Goal: Task Accomplishment & Management: Complete application form

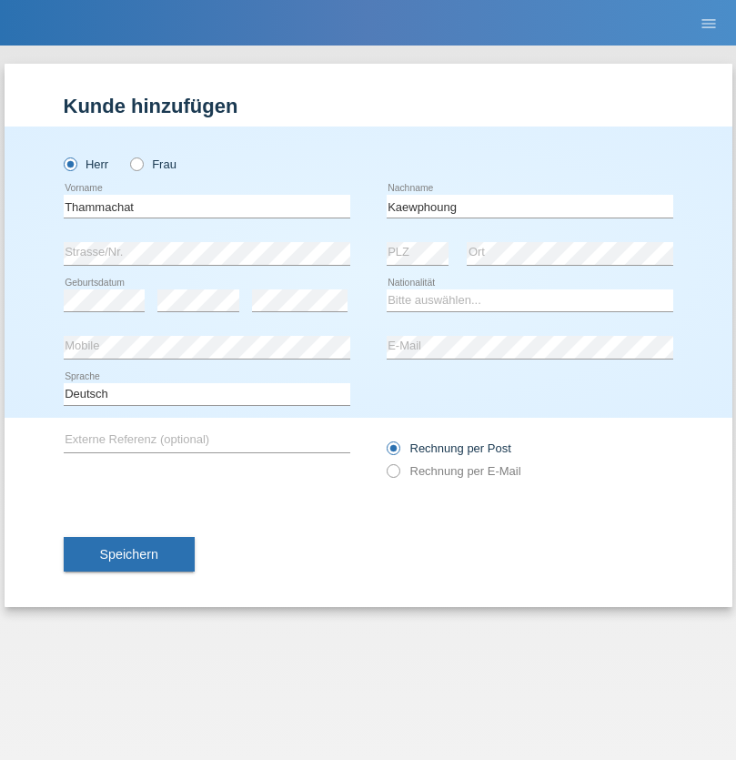
type input "Kaewphoung"
select select "TH"
select select "C"
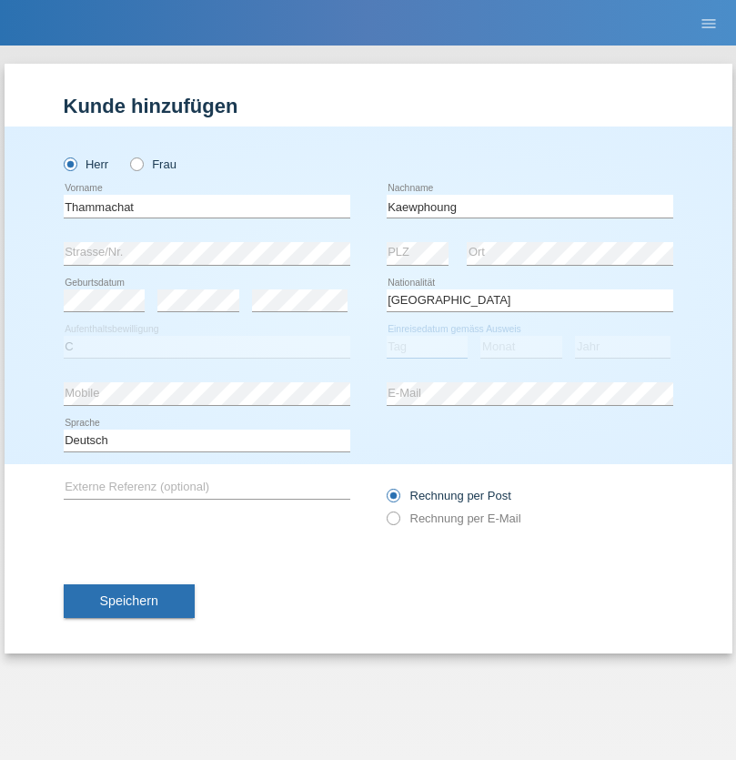
select select "23"
select select "12"
select select "2021"
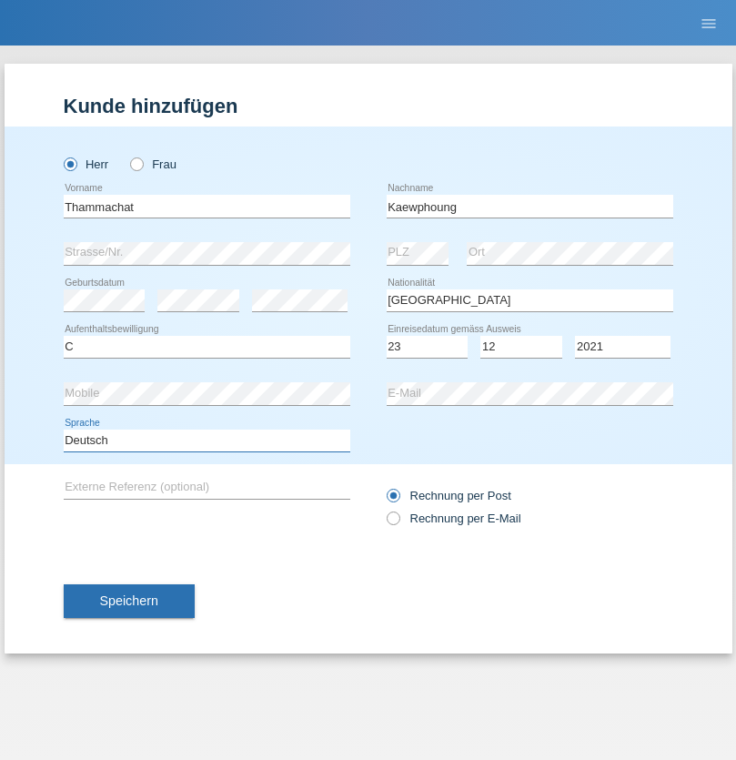
select select "en"
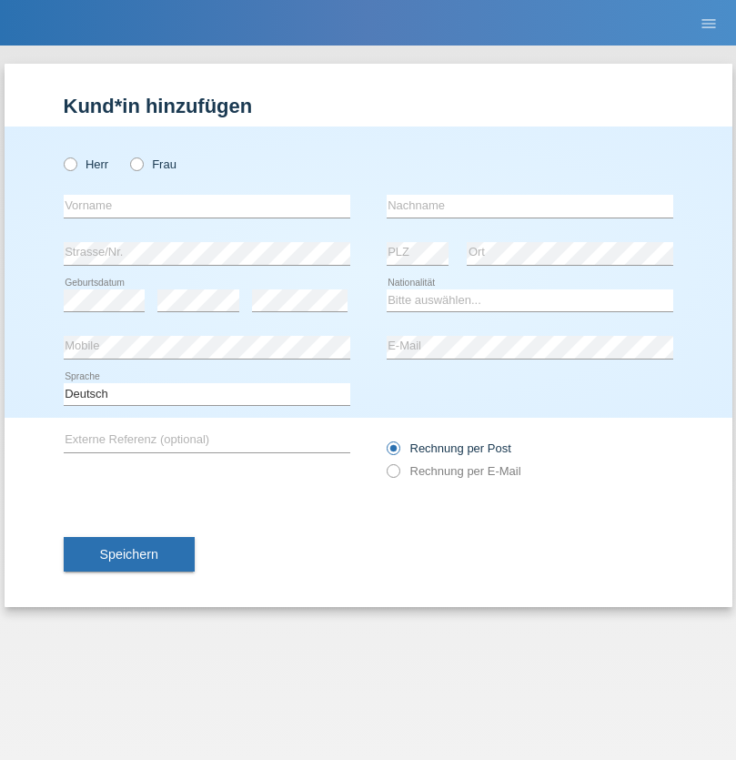
radio input "true"
click at [206, 206] on input "text" at bounding box center [207, 206] width 287 height 23
type input "Simret"
click at [529, 206] on input "text" at bounding box center [530, 206] width 287 height 23
type input "Ghide"
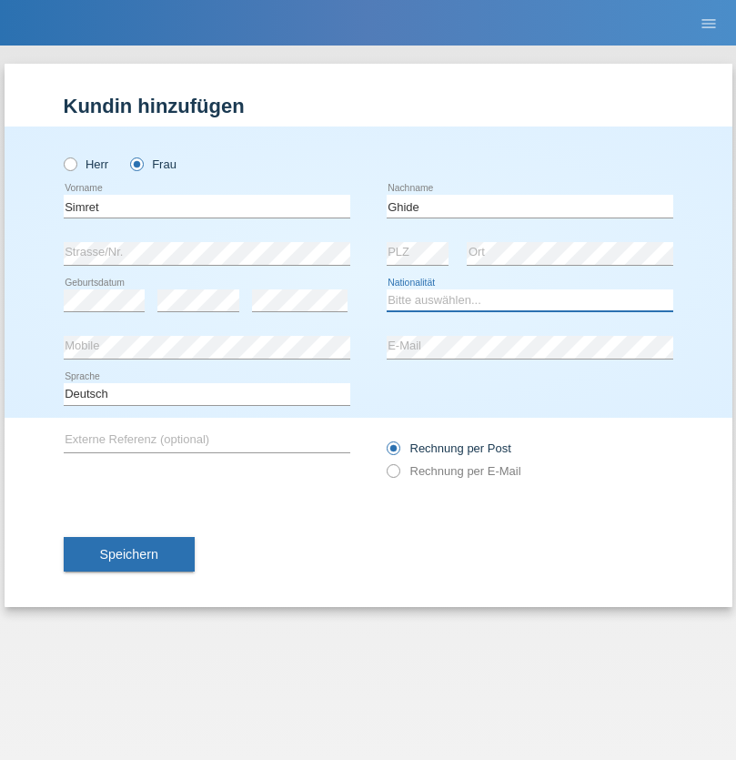
select select "ER"
select select "C"
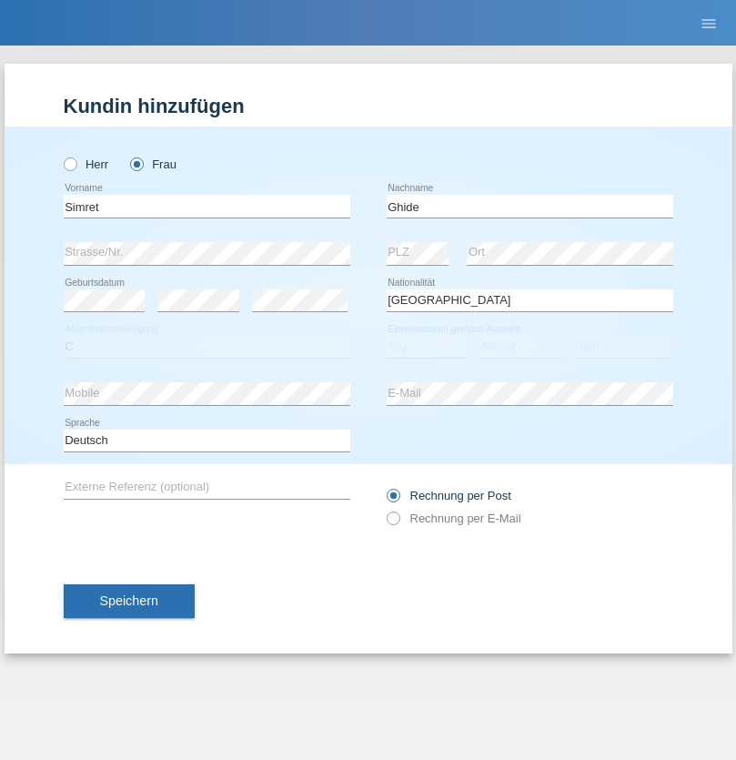
select select "31"
select select "05"
select select "1985"
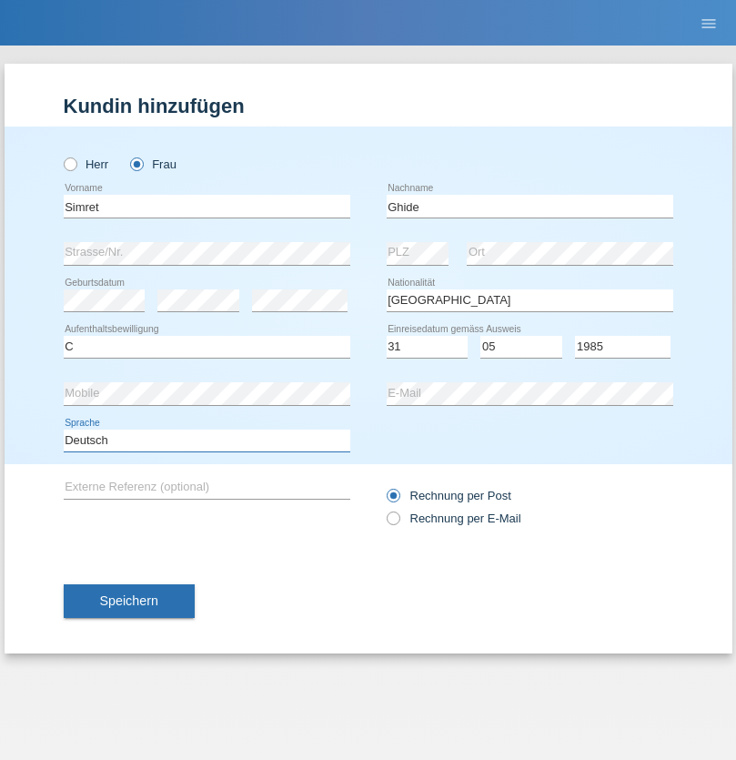
select select "en"
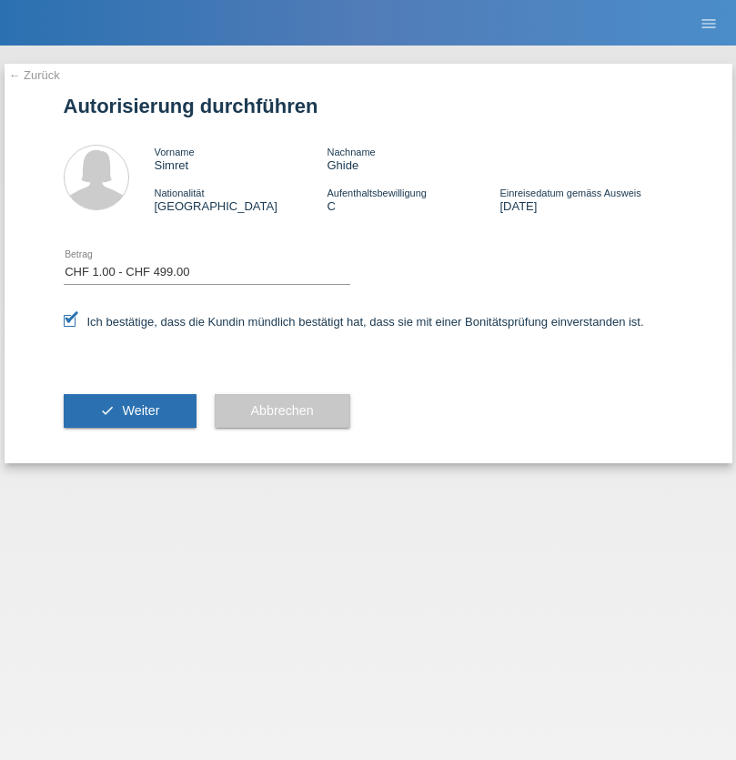
select select "1"
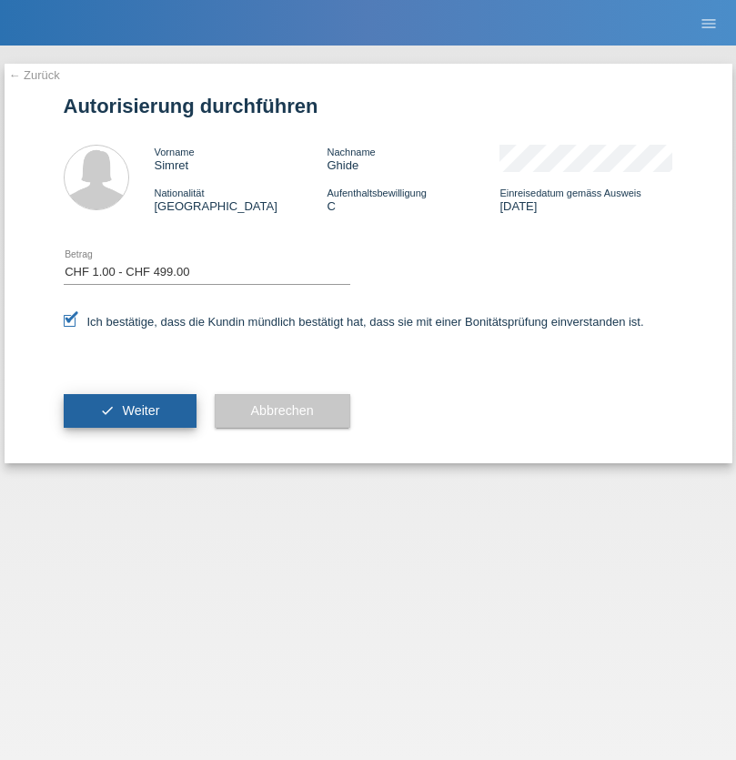
click at [129, 410] on span "Weiter" at bounding box center [140, 410] width 37 height 15
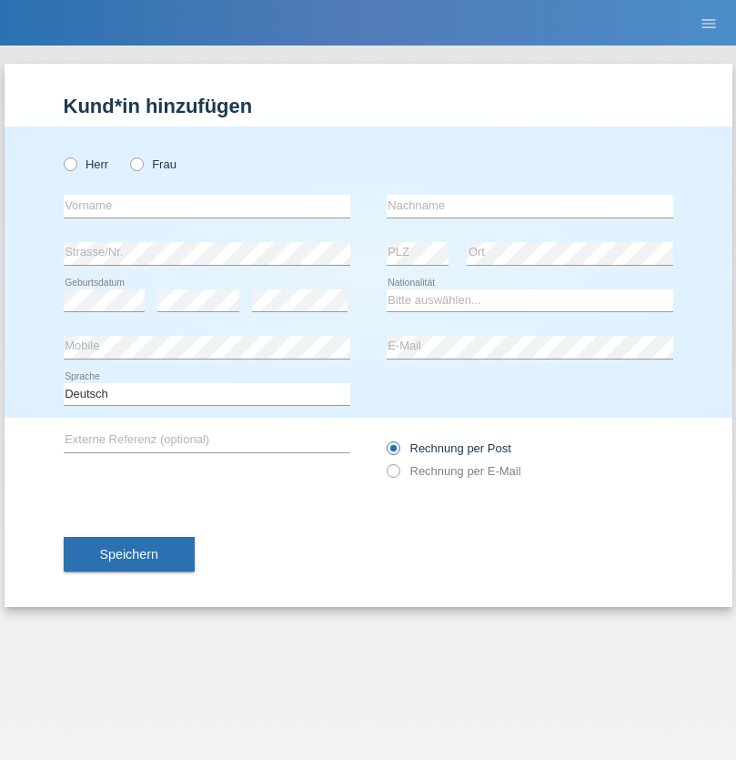
radio input "true"
click at [206, 206] on input "text" at bounding box center [207, 206] width 287 height 23
type input "Beatrice"
click at [529, 206] on input "text" at bounding box center [530, 206] width 287 height 23
type input "Zuberbühler"
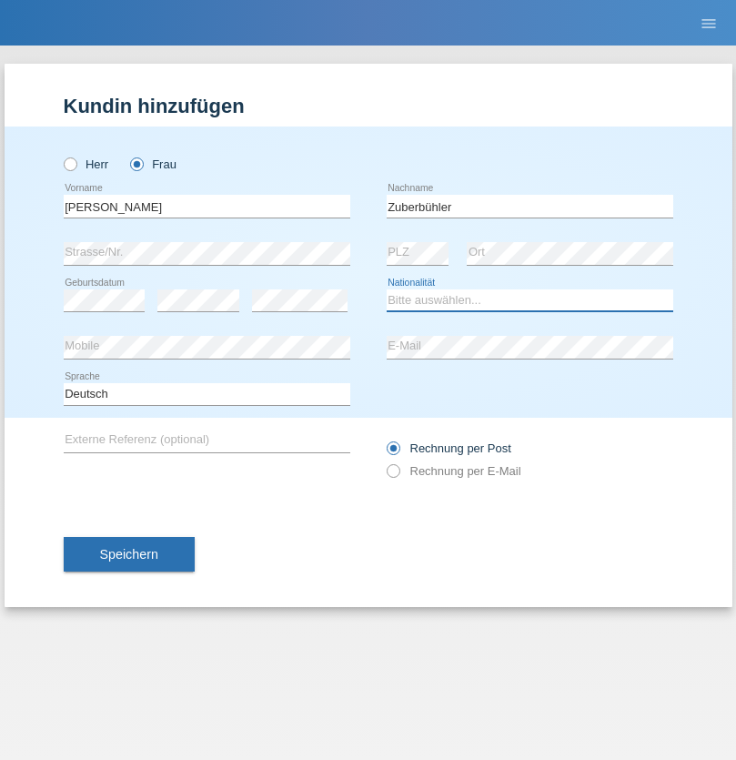
select select "CH"
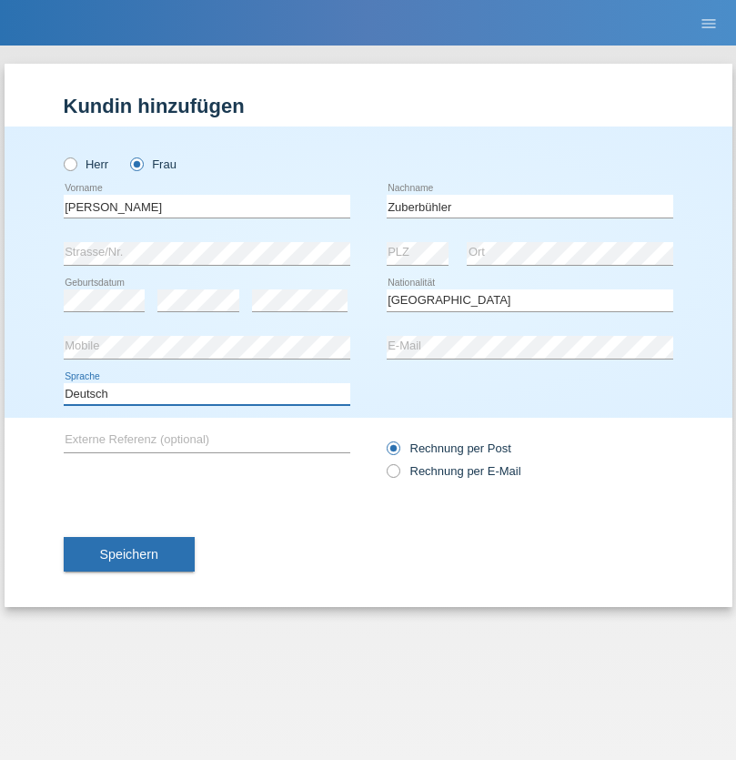
select select "en"
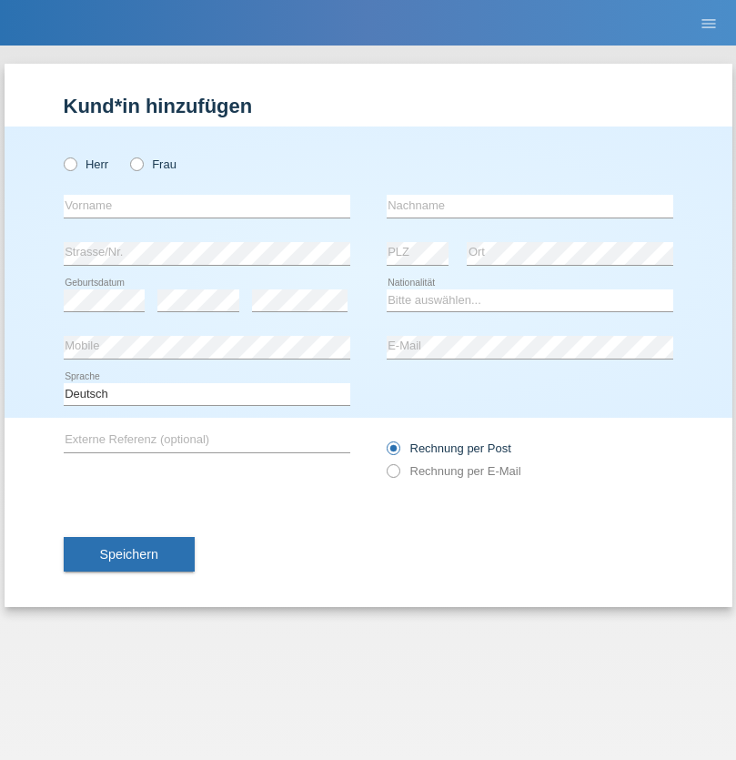
radio input "true"
click at [206, 206] on input "text" at bounding box center [207, 206] width 287 height 23
type input "[PERSON_NAME]"
click at [529, 206] on input "text" at bounding box center [530, 206] width 287 height 23
type input "Recine"
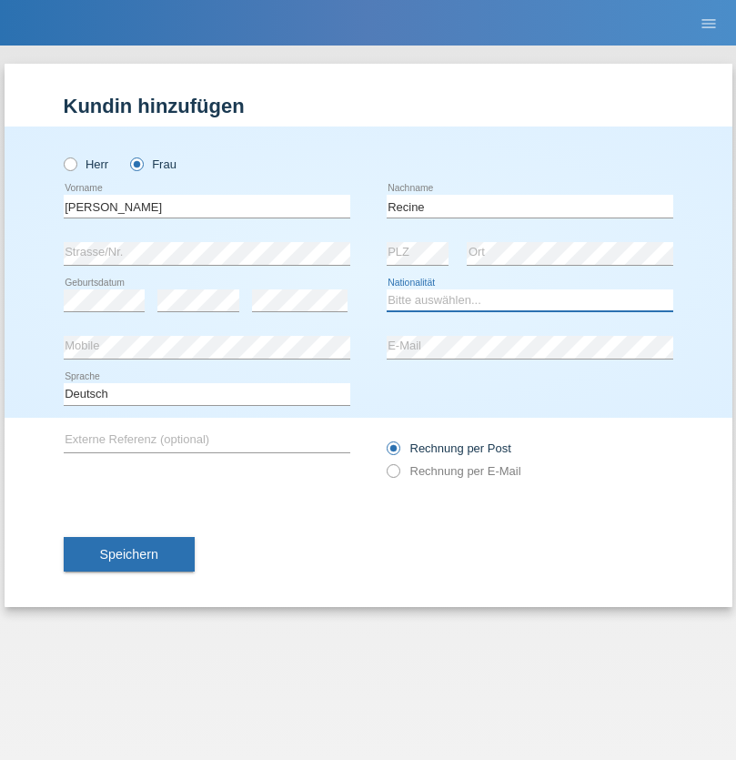
select select "CH"
radio input "true"
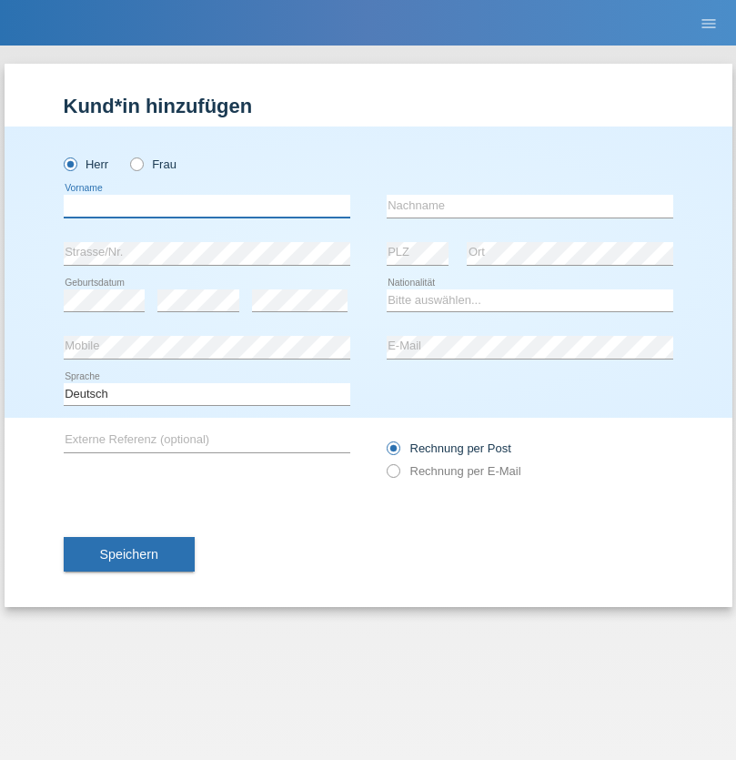
click at [206, 206] on input "text" at bounding box center [207, 206] width 287 height 23
type input "Christof"
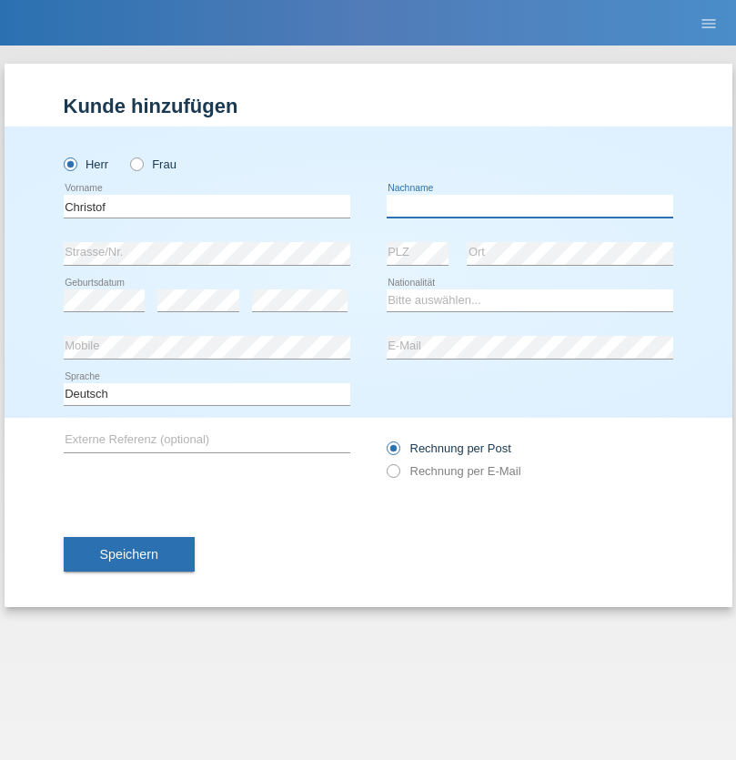
click at [529, 206] on input "text" at bounding box center [530, 206] width 287 height 23
type input "[PERSON_NAME]"
select select "CH"
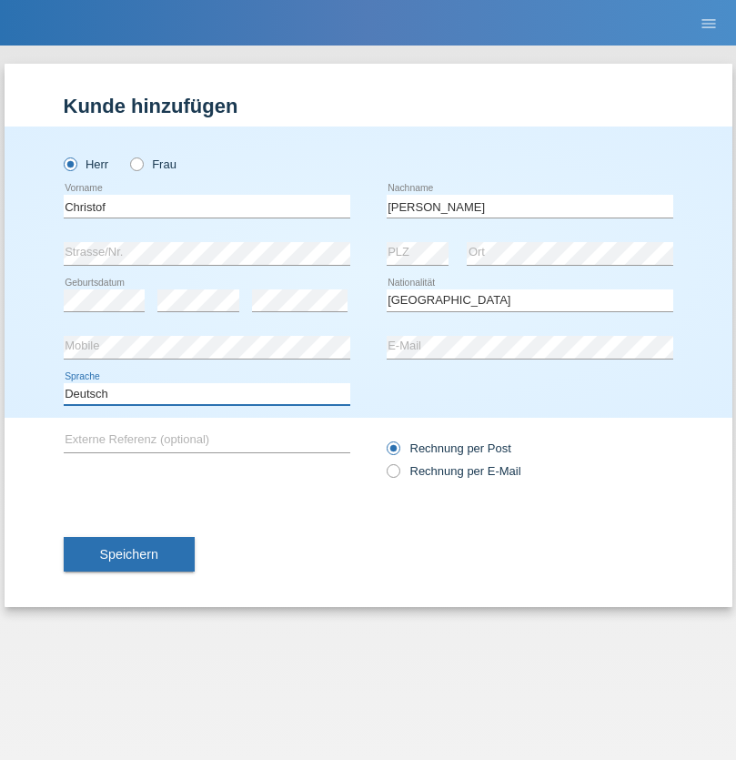
select select "en"
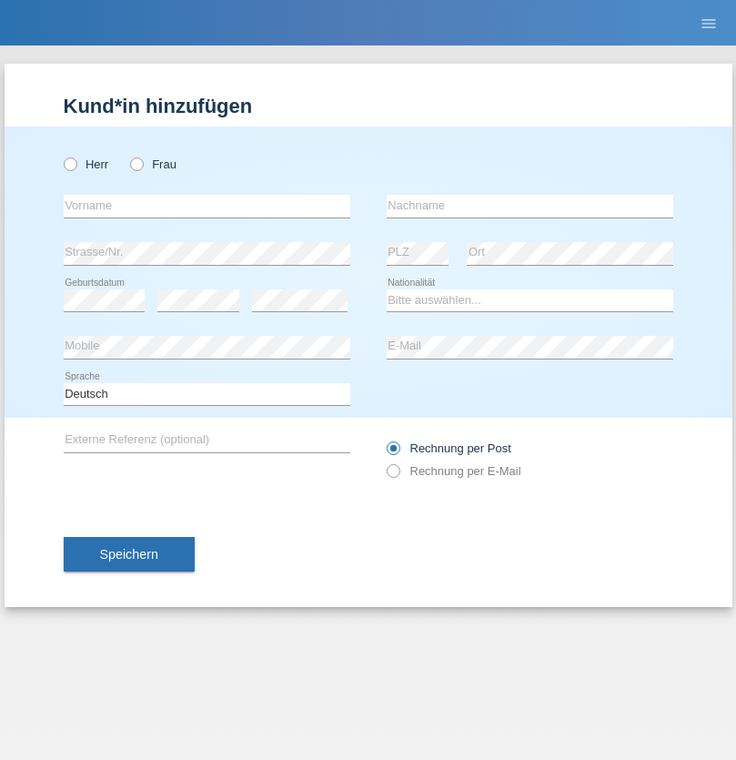
radio input "true"
click at [206, 206] on input "text" at bounding box center [207, 206] width 287 height 23
type input "Qashqo"
click at [529, 206] on input "text" at bounding box center [530, 206] width 287 height 23
type input "[PERSON_NAME]"
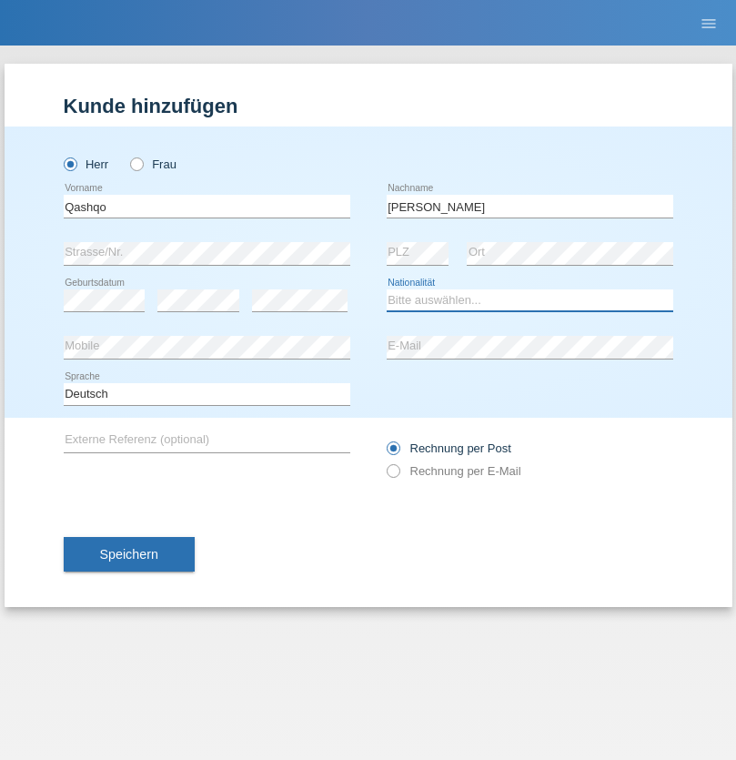
select select "CH"
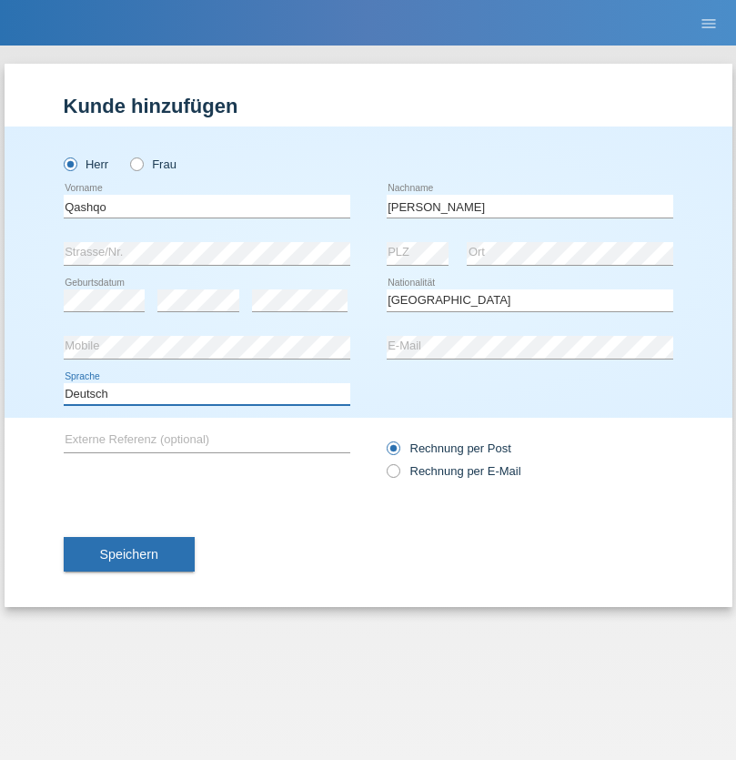
select select "en"
